Goal: Transaction & Acquisition: Purchase product/service

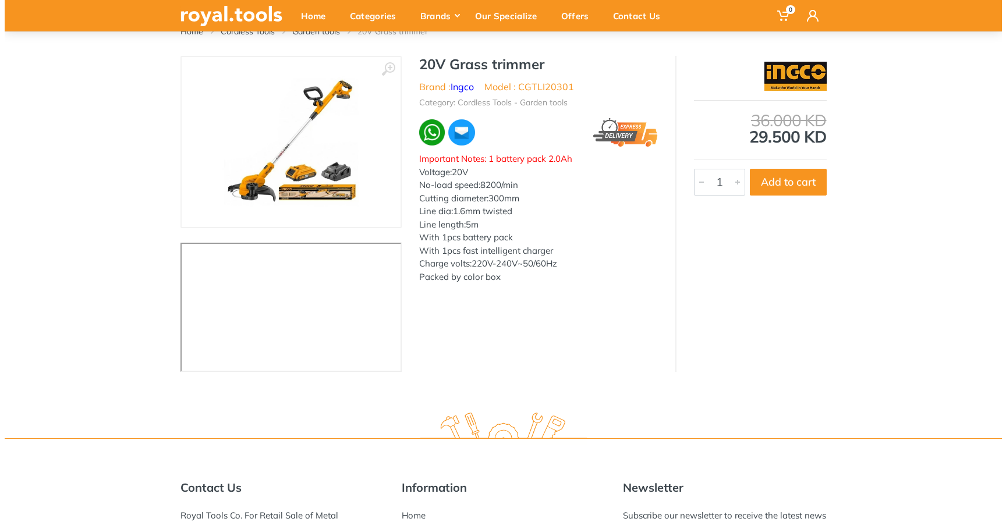
scroll to position [70, 0]
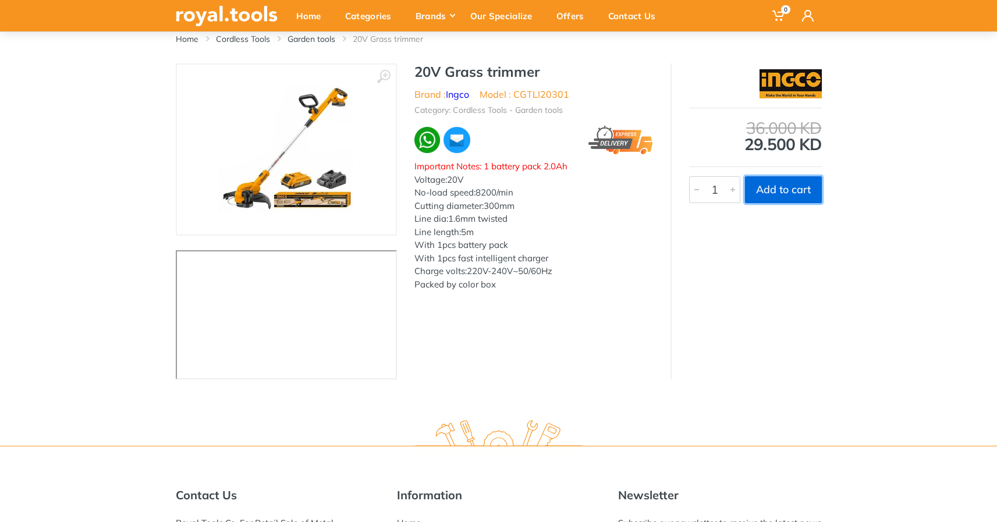
click at [804, 193] on button "Add to cart" at bounding box center [783, 189] width 77 height 27
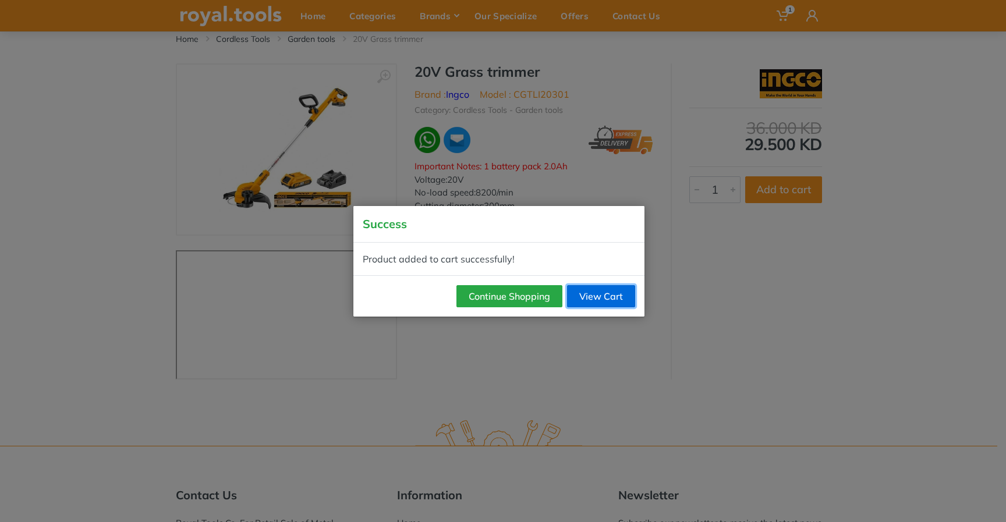
click at [592, 295] on link "View Cart" at bounding box center [601, 296] width 68 height 22
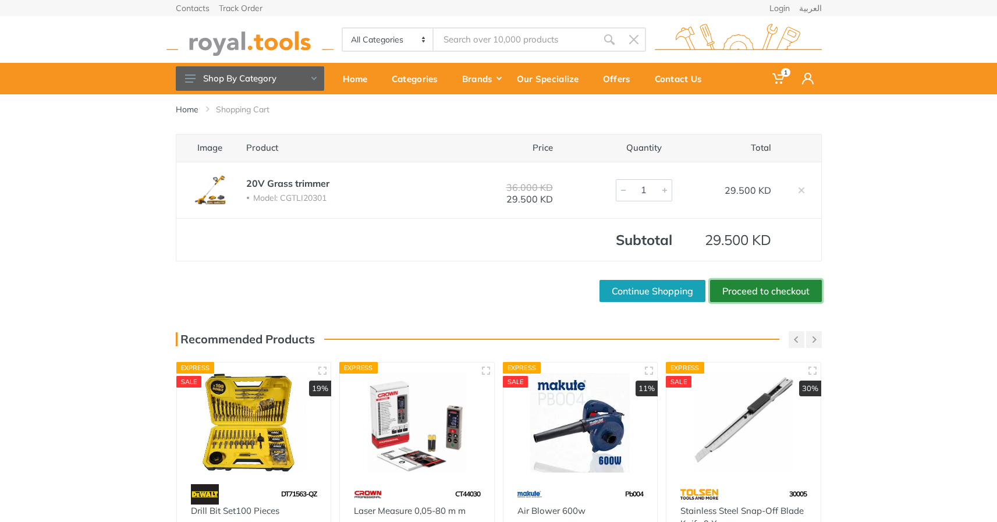
click at [751, 292] on link "Proceed to checkout" at bounding box center [766, 291] width 112 height 22
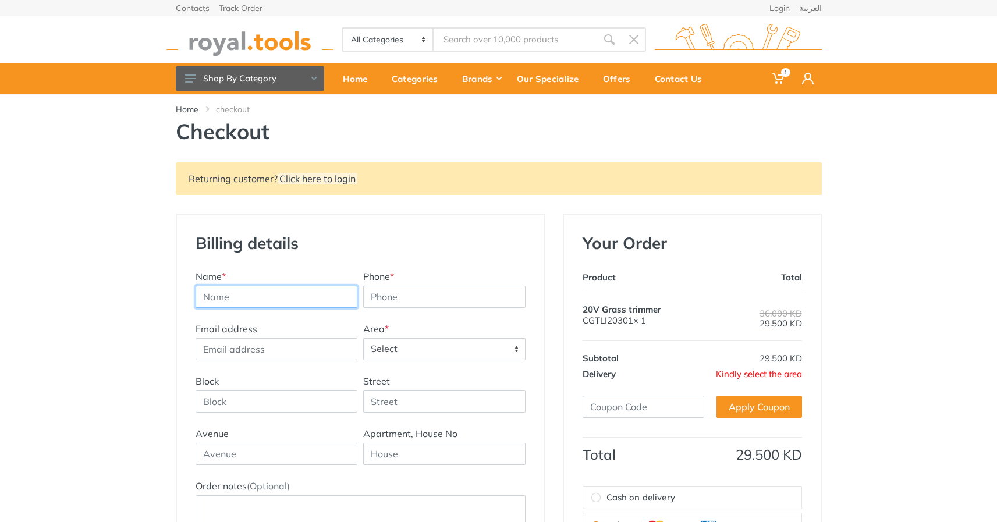
click at [311, 286] on input "text" at bounding box center [277, 297] width 162 height 22
type input "[PERSON_NAME]"
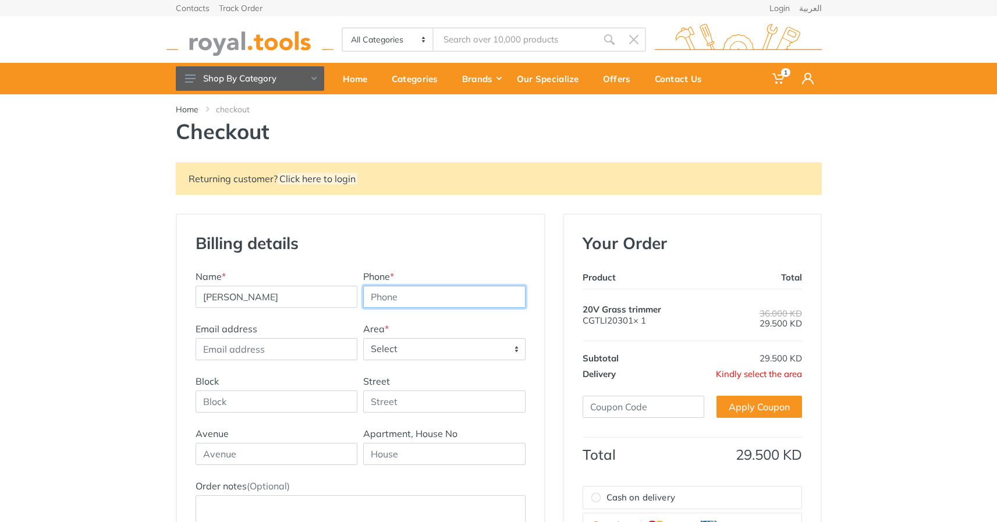
type input "2025771864"
type input "[PERSON_NAME][EMAIL_ADDRESS][DOMAIN_NAME]"
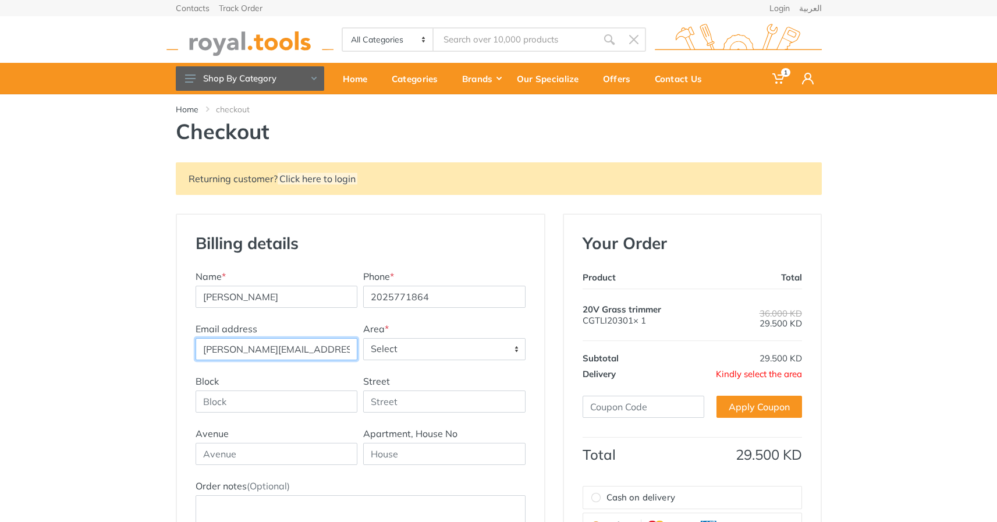
type input "400w 61st street"
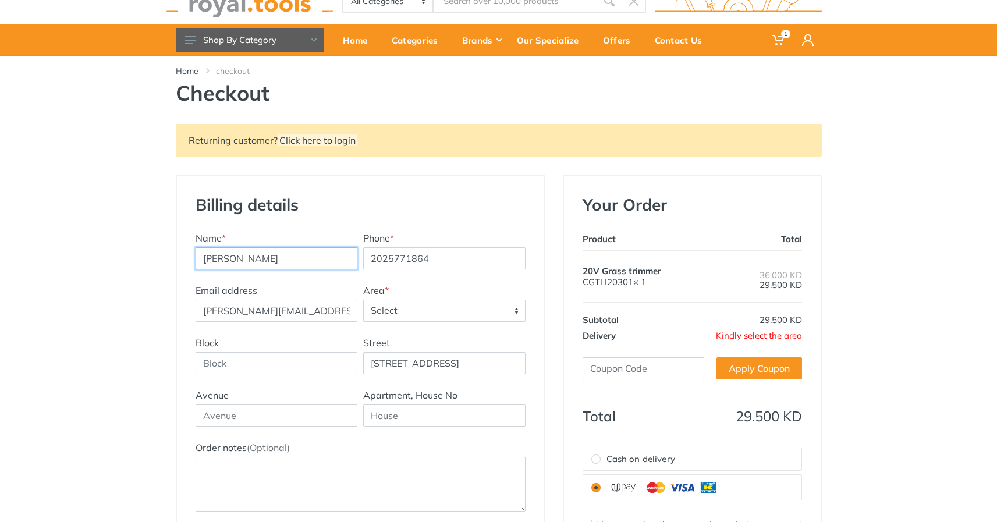
scroll to position [136, 0]
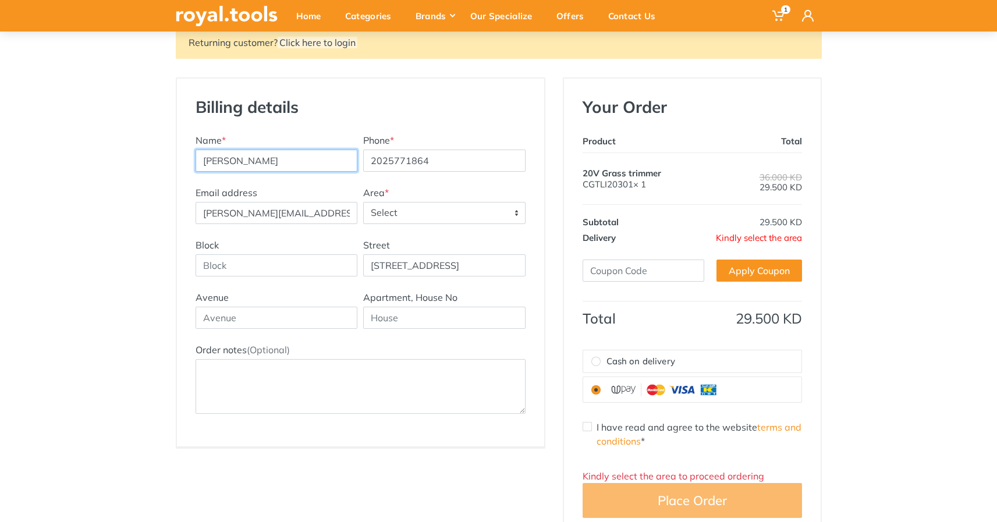
click at [303, 152] on input "Nasser AlSabah" at bounding box center [277, 161] width 162 height 22
click at [397, 153] on input "2025771864" at bounding box center [444, 161] width 162 height 22
type input "97860303"
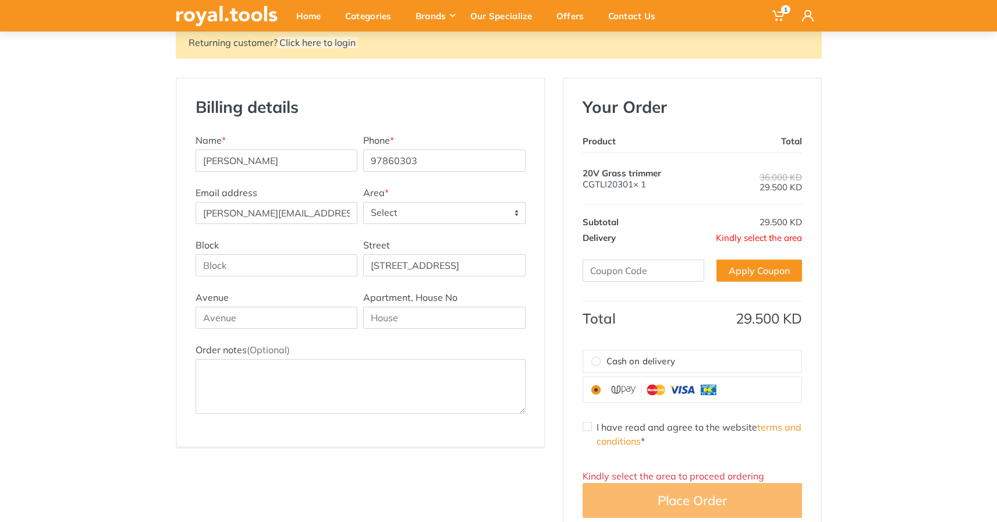
click at [393, 209] on span "Select" at bounding box center [444, 213] width 161 height 21
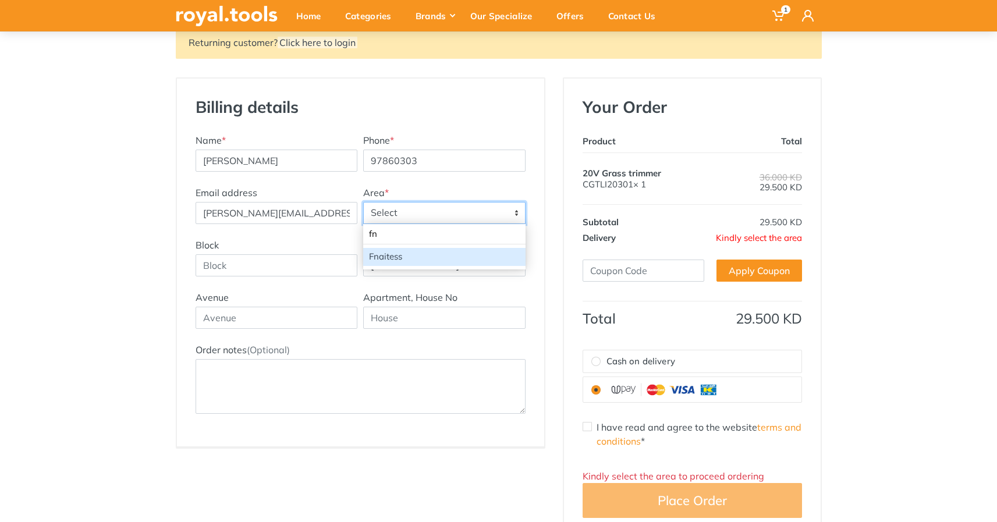
type input "fn"
select select "73"
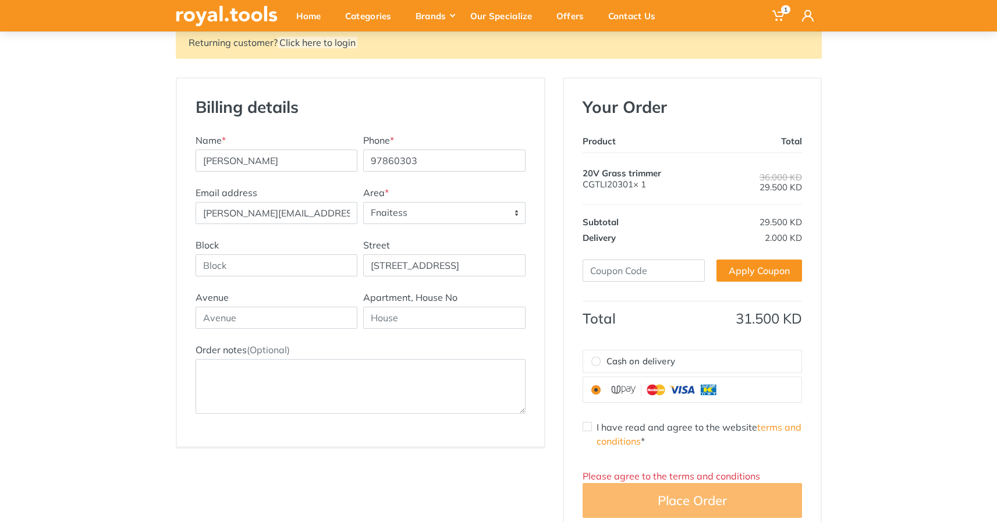
click at [270, 276] on div "Block Street 400w 61st street" at bounding box center [361, 264] width 336 height 52
click at [270, 267] on input "Block" at bounding box center [277, 265] width 162 height 22
type input "9"
click at [399, 265] on input "400w 61st street" at bounding box center [444, 265] width 162 height 22
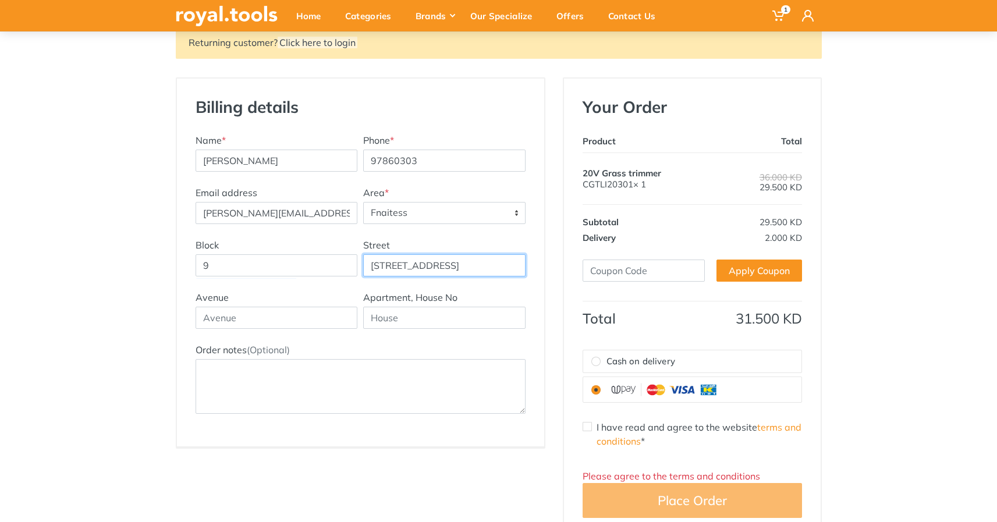
click at [399, 265] on input "400w 61st street" at bounding box center [444, 265] width 162 height 22
type input "43"
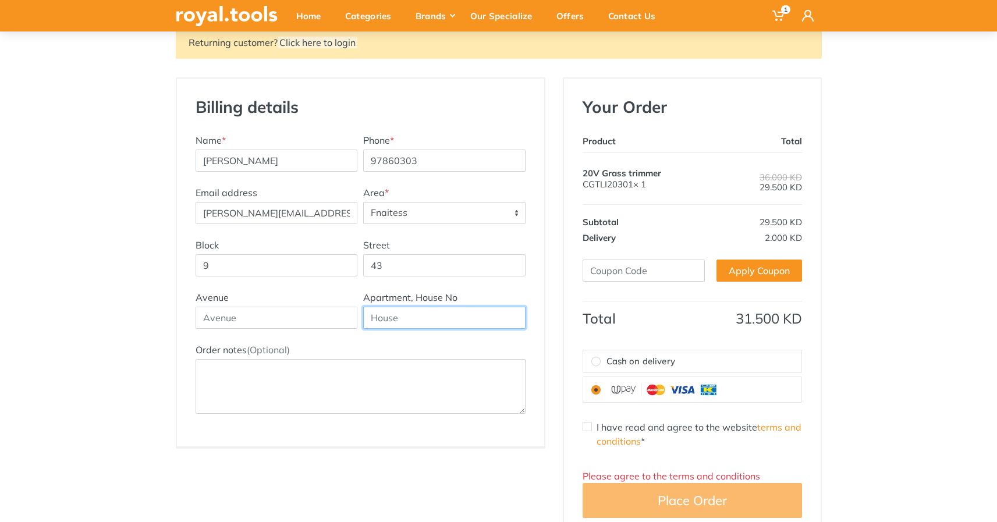
click at [411, 318] on input "text" at bounding box center [444, 318] width 162 height 22
type input "282"
click at [623, 388] on img at bounding box center [664, 390] width 116 height 16
click at [601, 388] on input "radio" at bounding box center [595, 389] width 9 height 9
click at [593, 425] on div "I have read and agree to the website terms and conditions *" at bounding box center [692, 434] width 219 height 28
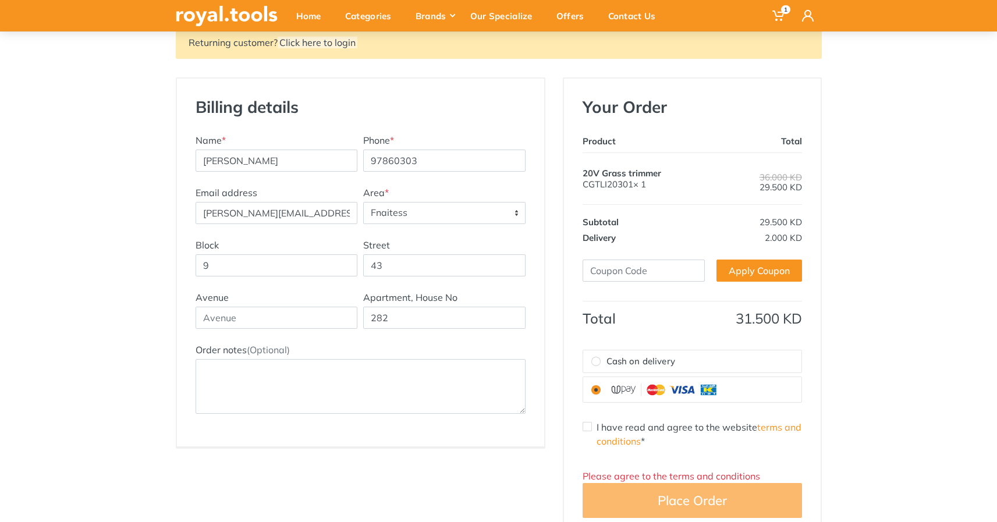
click at [584, 425] on input "I have read and agree to the website terms and conditions *" at bounding box center [587, 426] width 9 height 9
checkbox input "true"
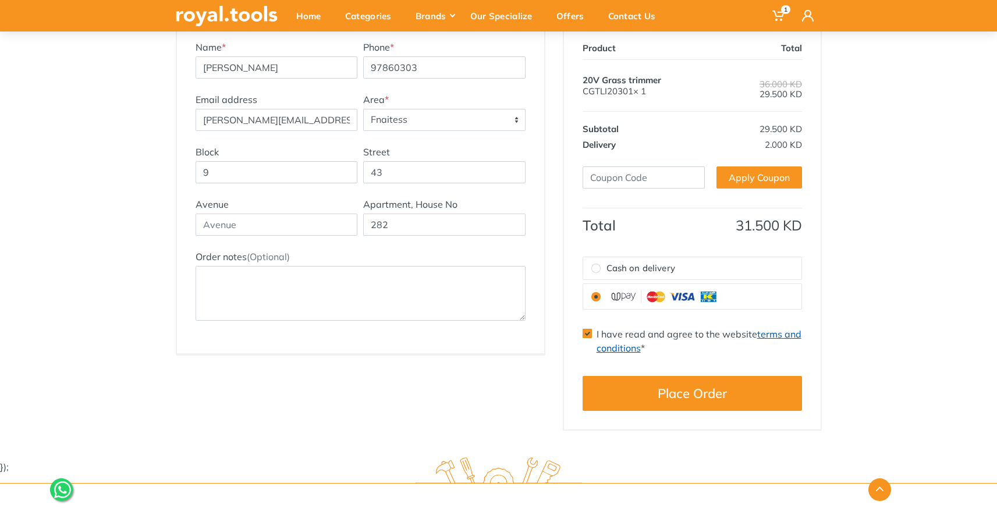
scroll to position [248, 0]
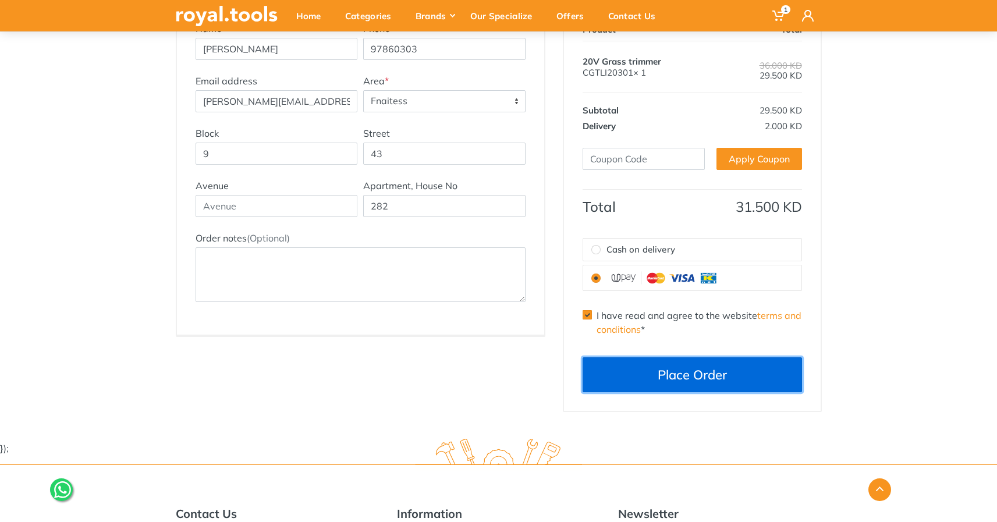
click at [637, 370] on button "Place Order" at bounding box center [692, 374] width 219 height 35
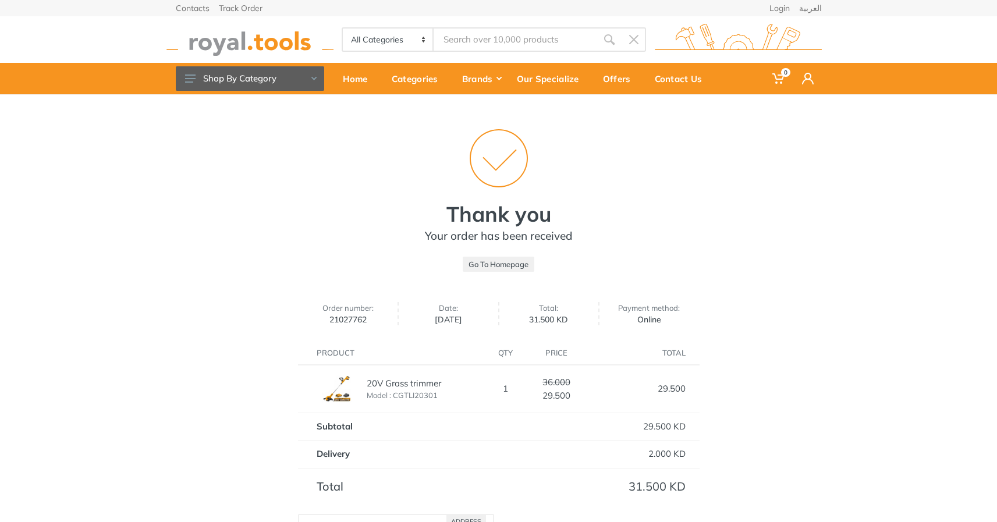
click at [335, 388] on img at bounding box center [337, 389] width 41 height 31
